Goal: Transaction & Acquisition: Purchase product/service

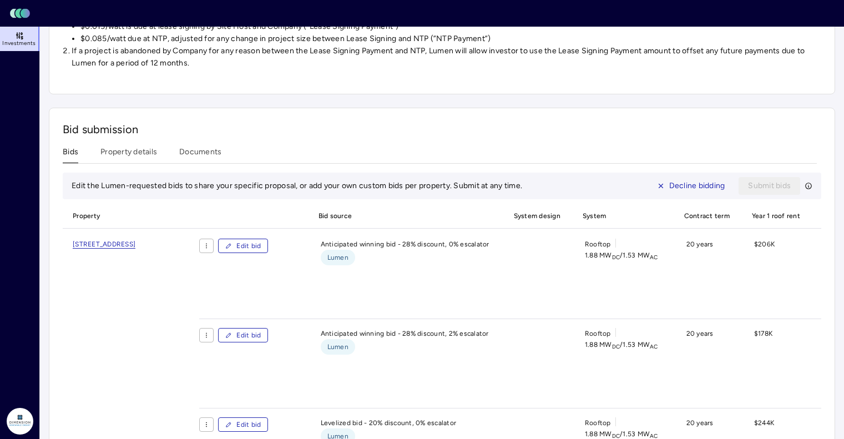
scroll to position [485, 0]
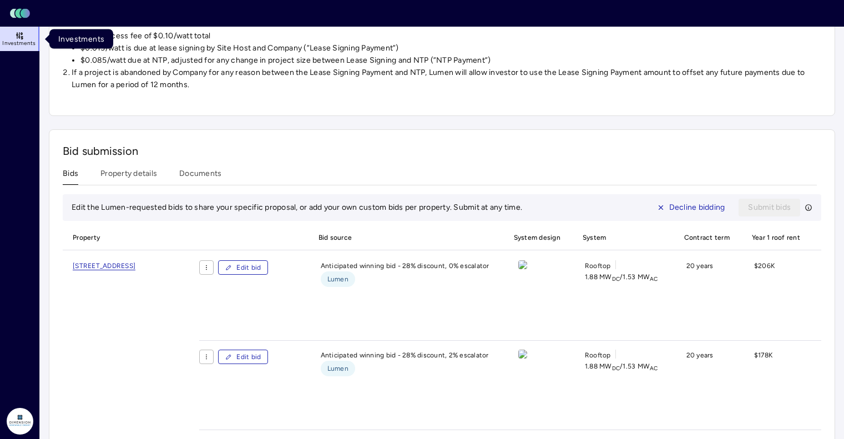
click at [28, 40] on span "Investments" at bounding box center [18, 43] width 33 height 7
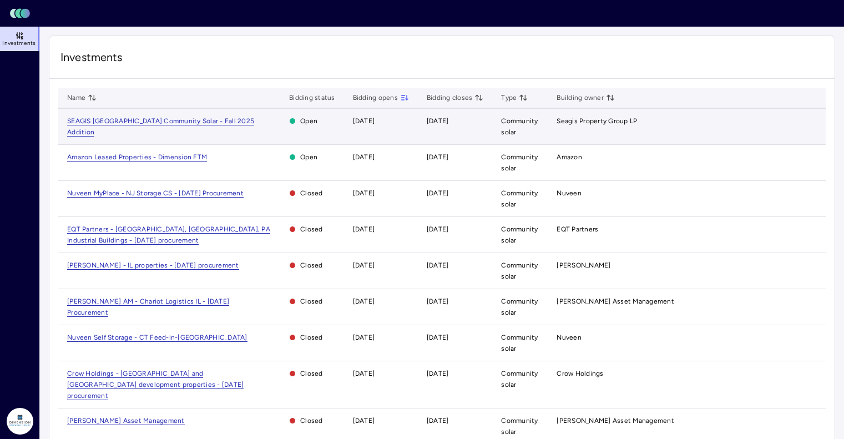
click at [172, 116] on td "SEAGIS [GEOGRAPHIC_DATA] Community Solar - Fall 2025 Addition" at bounding box center [169, 127] width 222 height 36
click at [172, 117] on span "SEAGIS [GEOGRAPHIC_DATA] Community Solar - Fall 2025 Addition" at bounding box center [160, 126] width 187 height 19
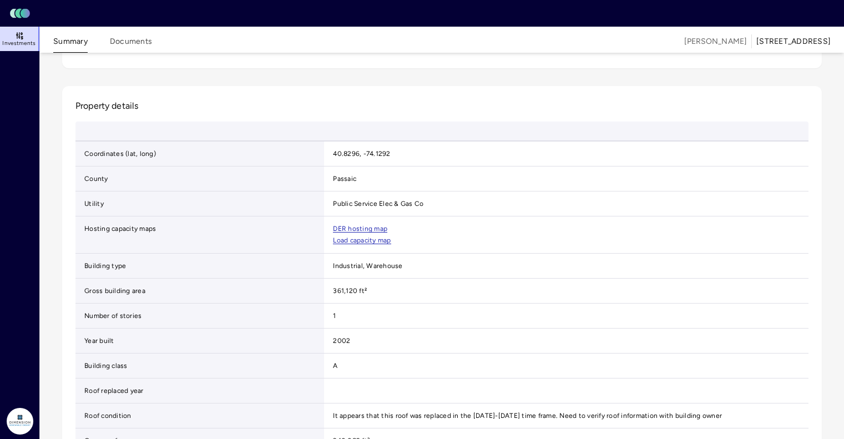
scroll to position [278, 0]
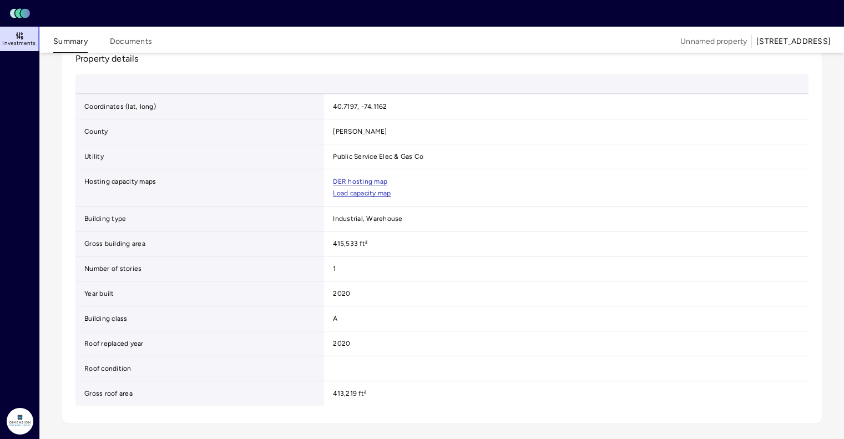
scroll to position [351, 0]
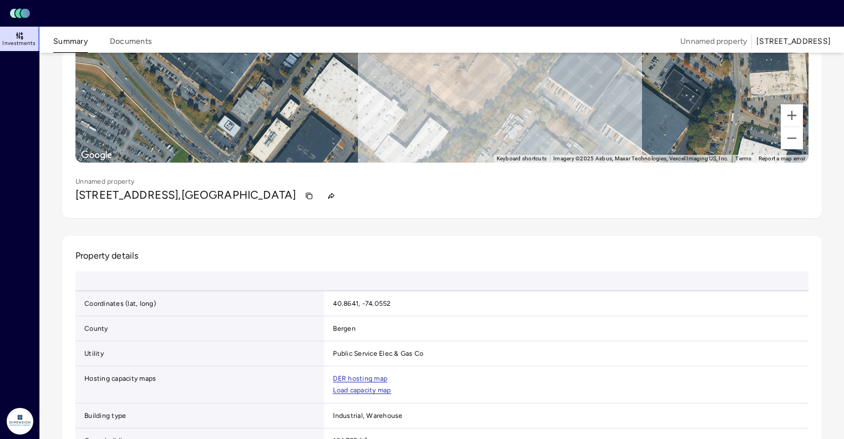
scroll to position [167, 0]
